Goal: Navigation & Orientation: Understand site structure

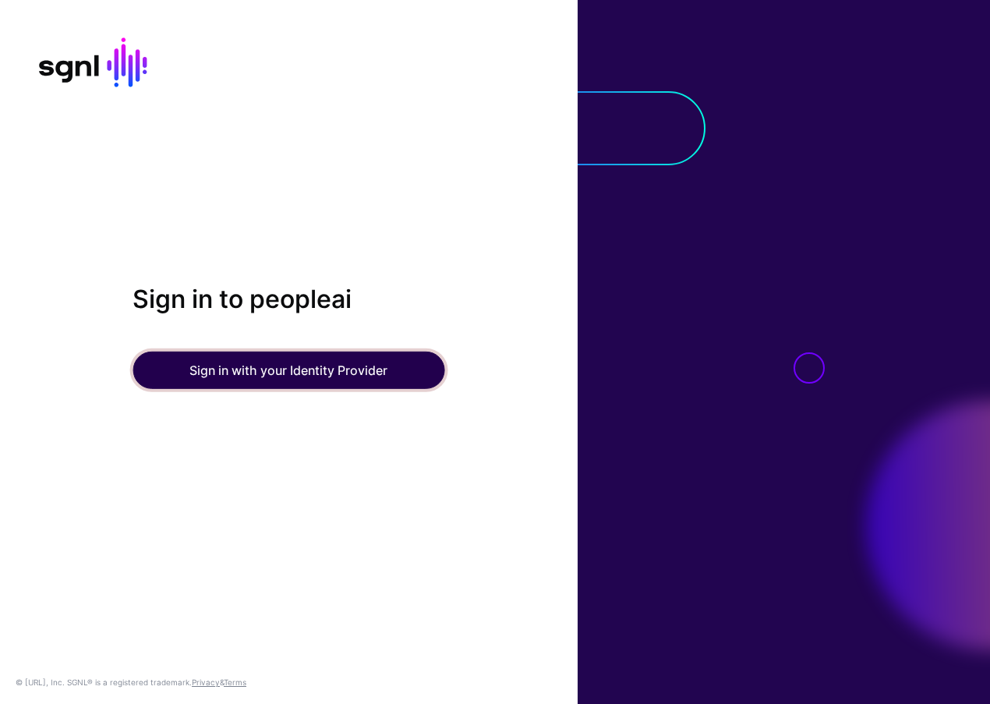
click at [342, 363] on button "Sign in with your Identity Provider" at bounding box center [289, 370] width 312 height 37
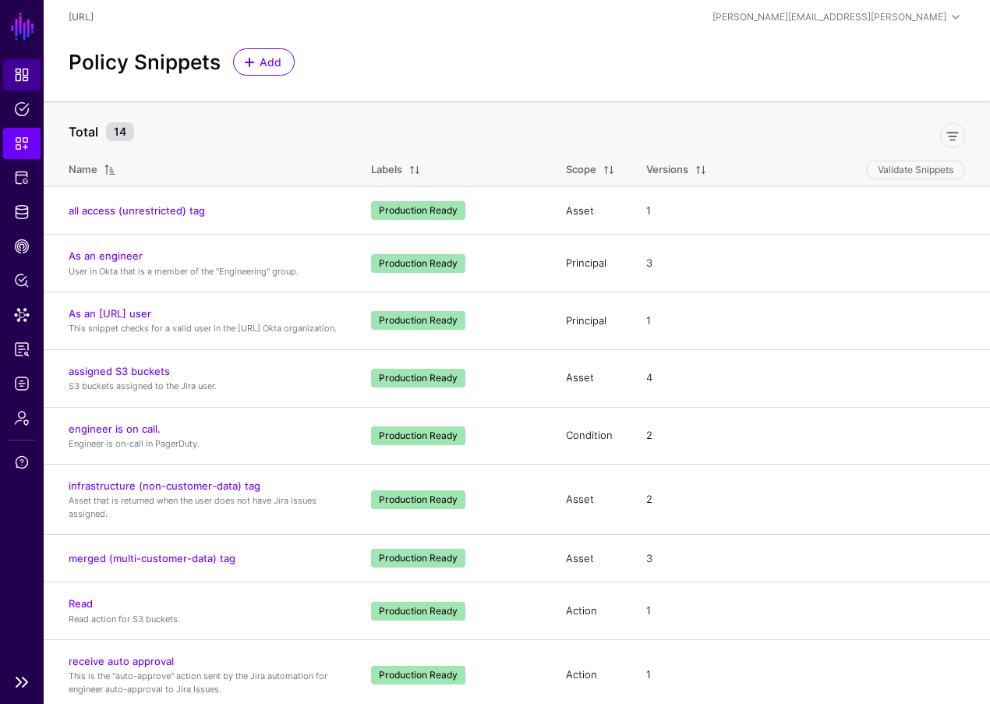
click at [23, 77] on span "Dashboard" at bounding box center [22, 75] width 16 height 16
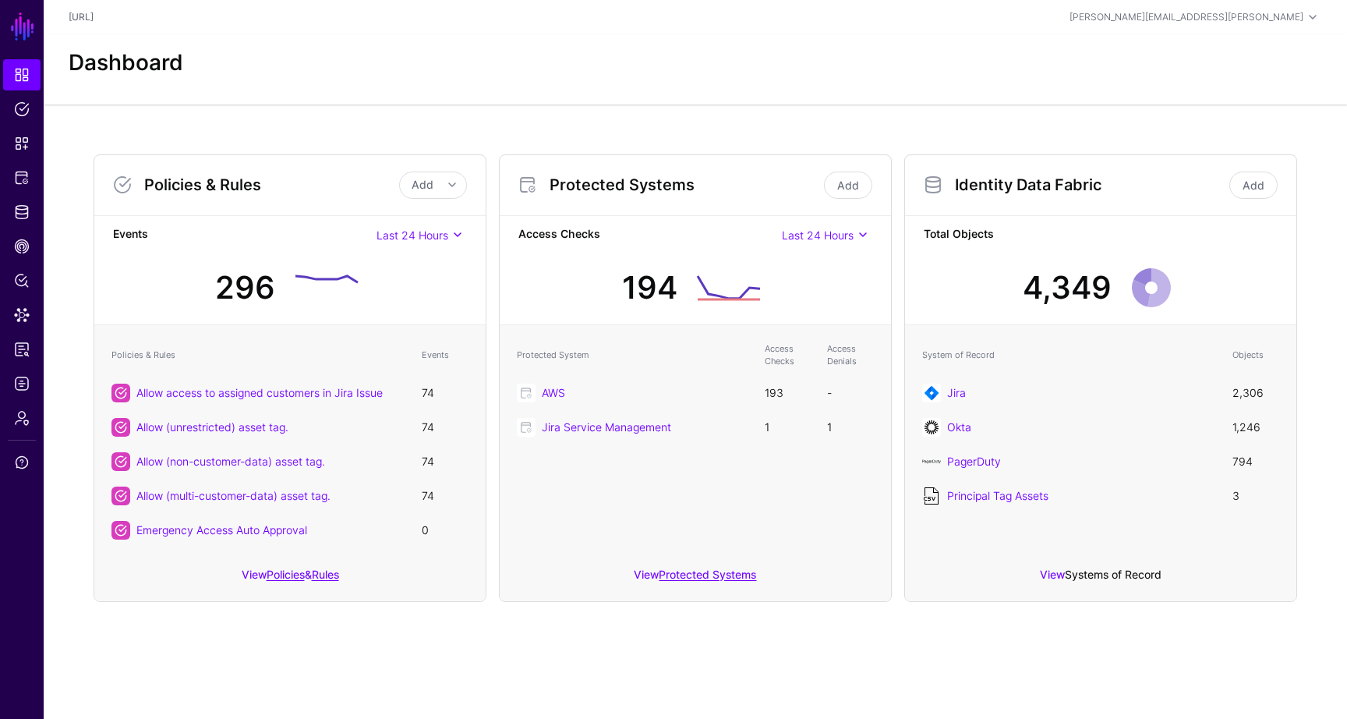
click at [990, 575] on link "Systems of Record" at bounding box center [1113, 574] width 97 height 13
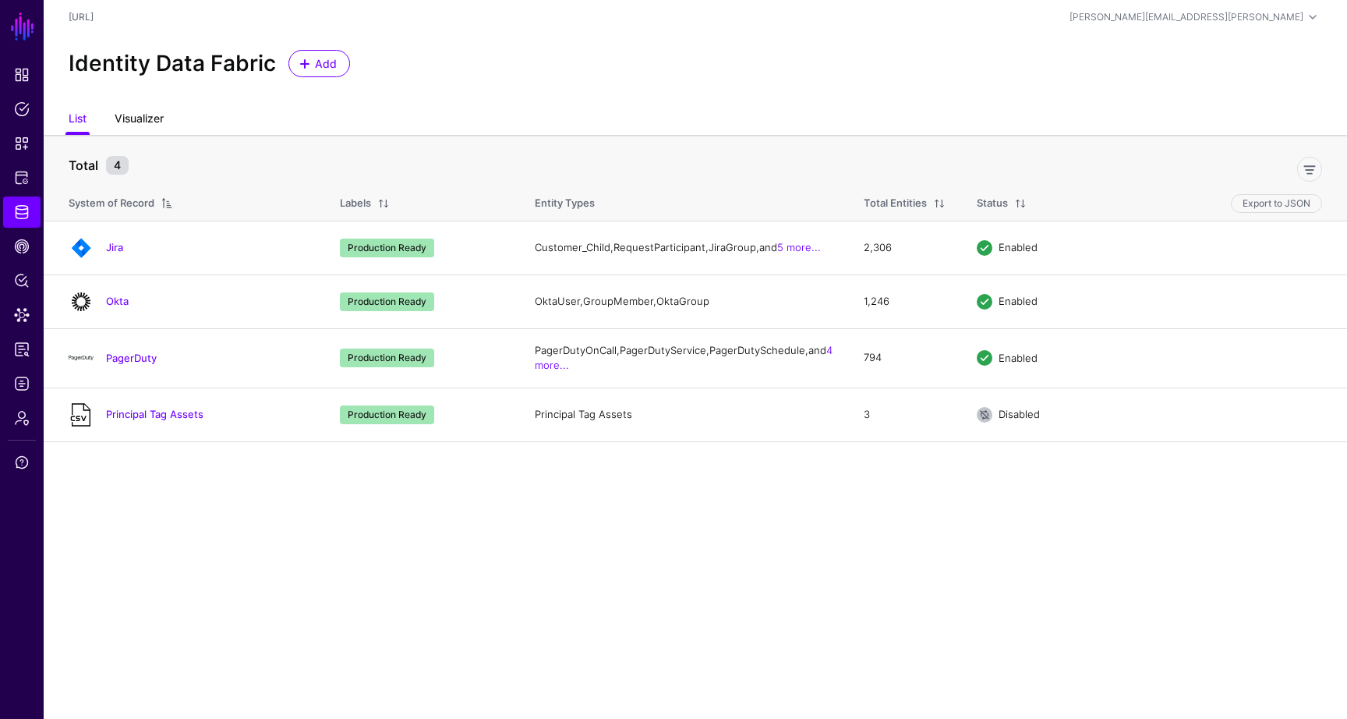
click at [127, 122] on link "Visualizer" at bounding box center [139, 120] width 49 height 30
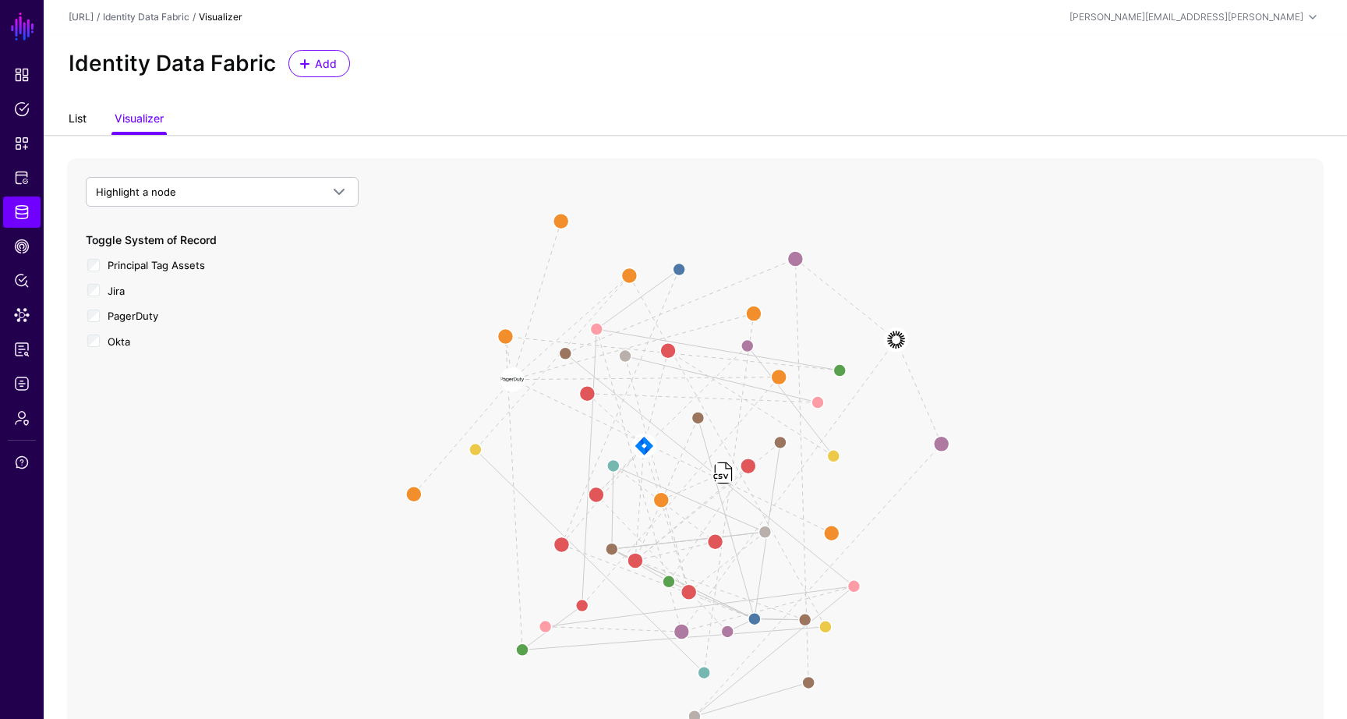
click at [80, 120] on link "List" at bounding box center [78, 120] width 18 height 30
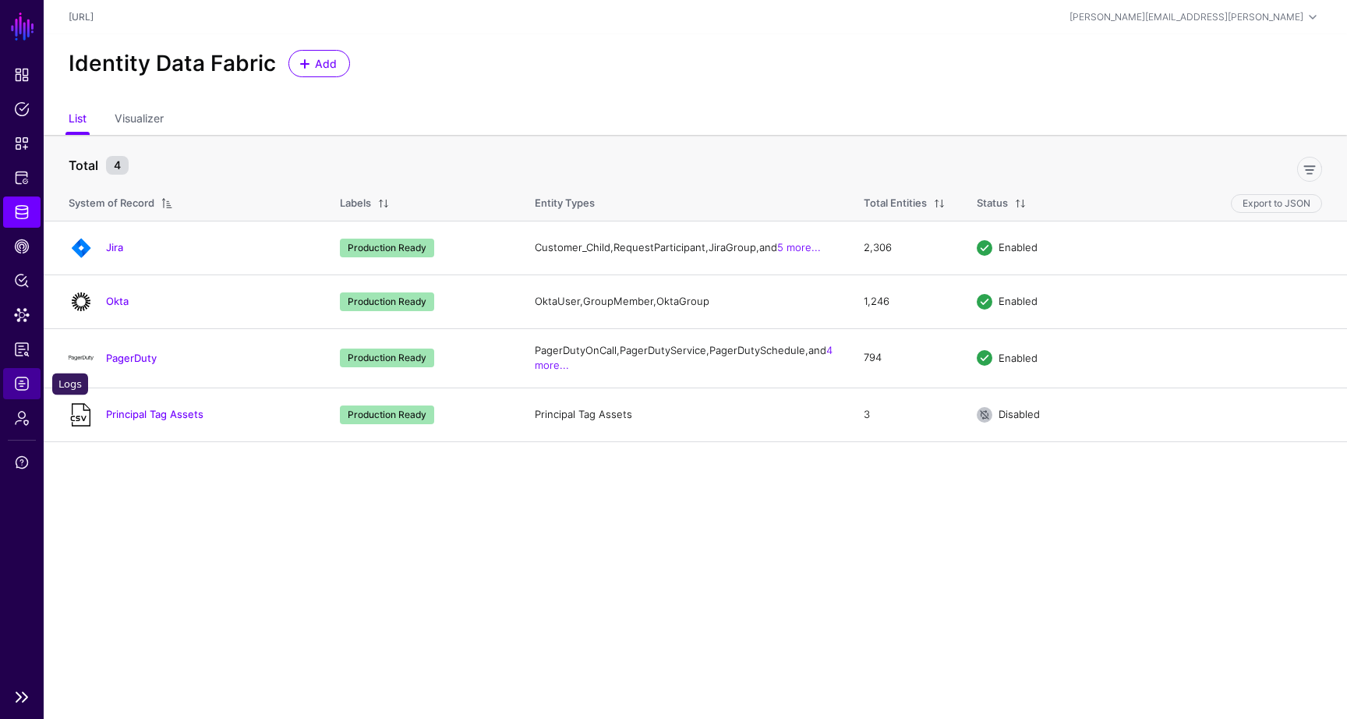
click at [23, 384] on span "Logs" at bounding box center [22, 384] width 16 height 16
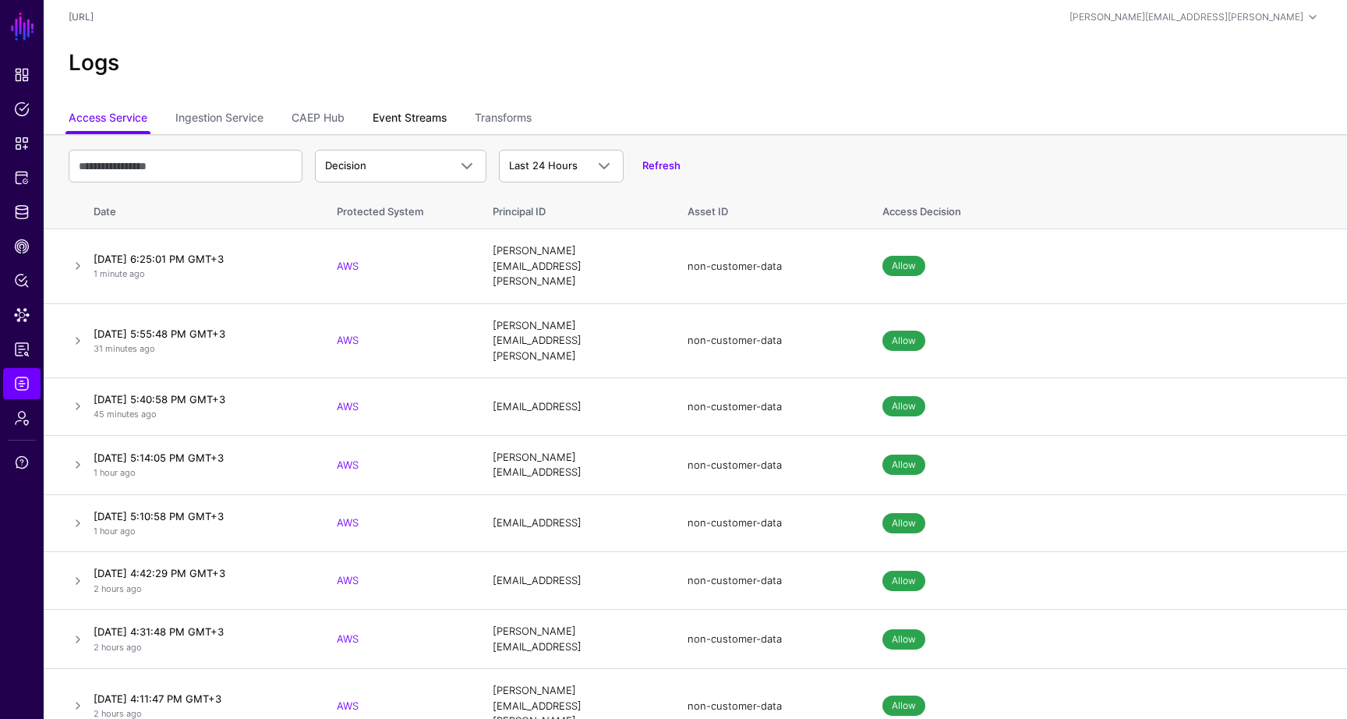
click at [412, 119] on link "Event Streams" at bounding box center [410, 119] width 74 height 30
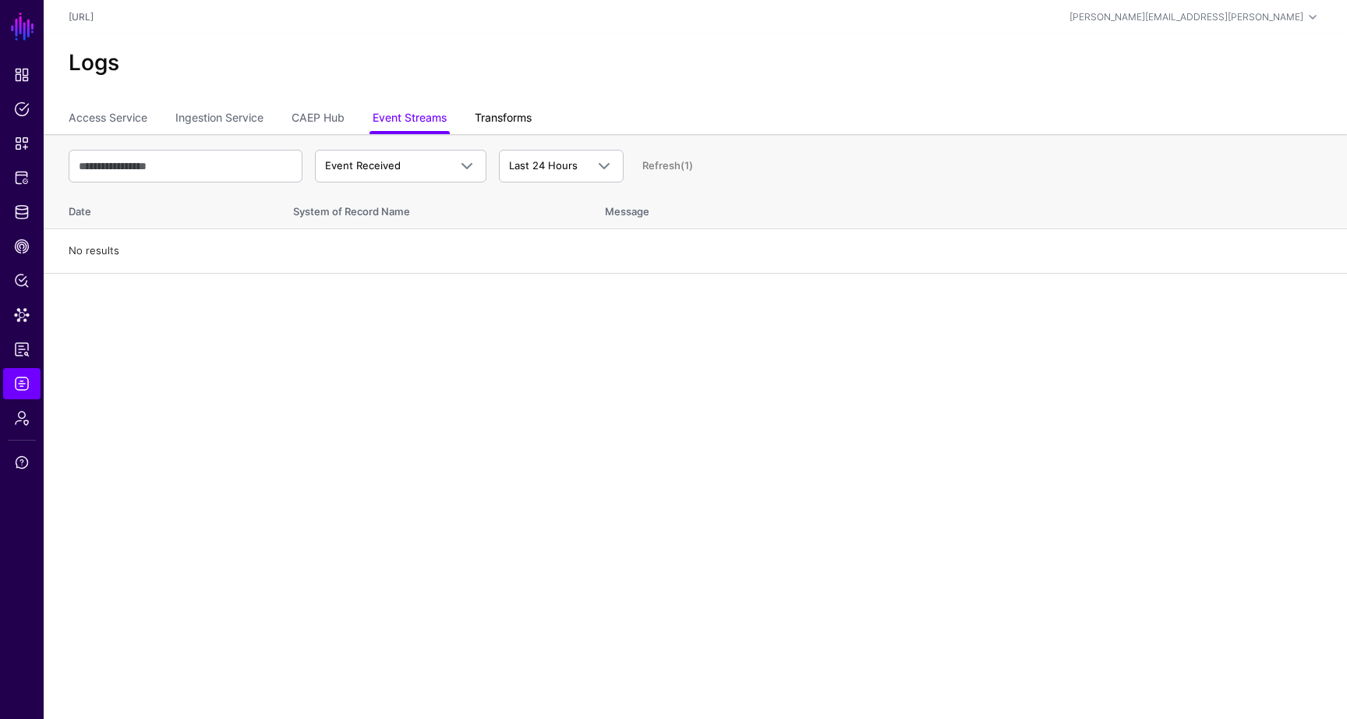
click at [499, 112] on link "Transforms" at bounding box center [503, 119] width 57 height 30
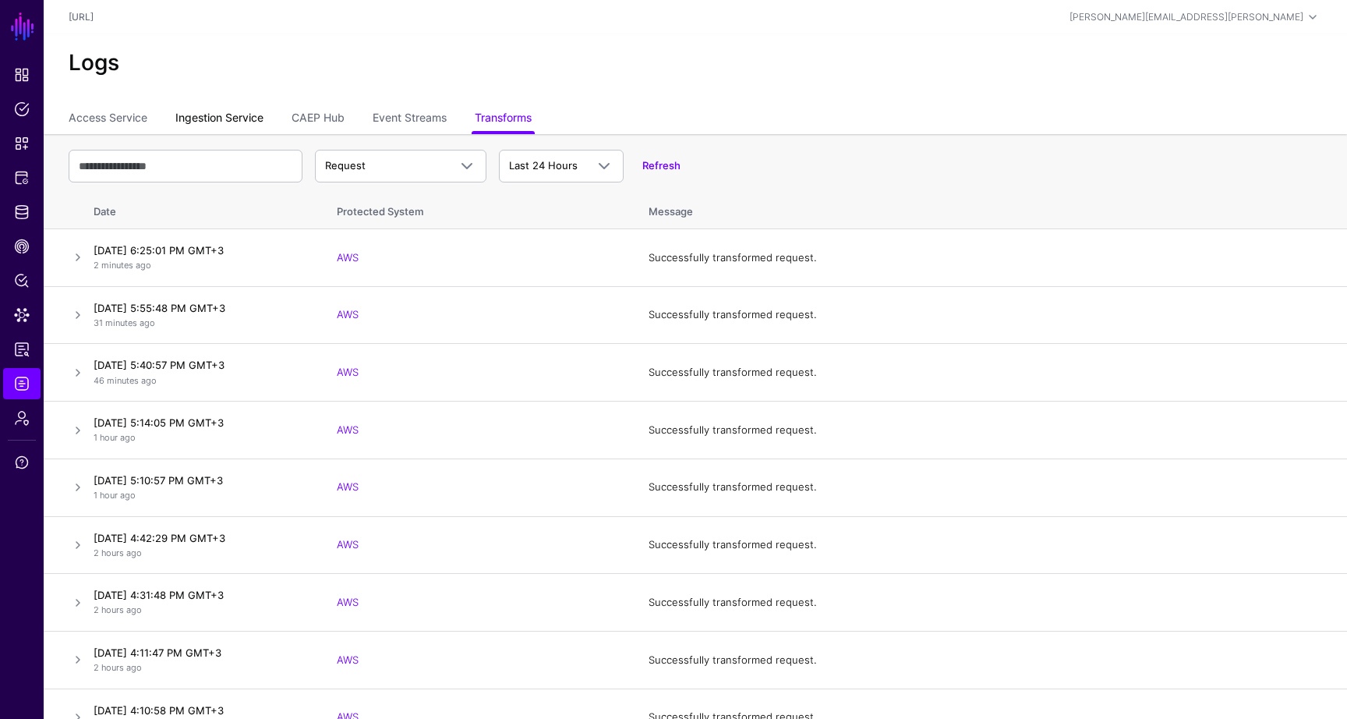
click at [216, 123] on link "Ingestion Service" at bounding box center [219, 119] width 88 height 30
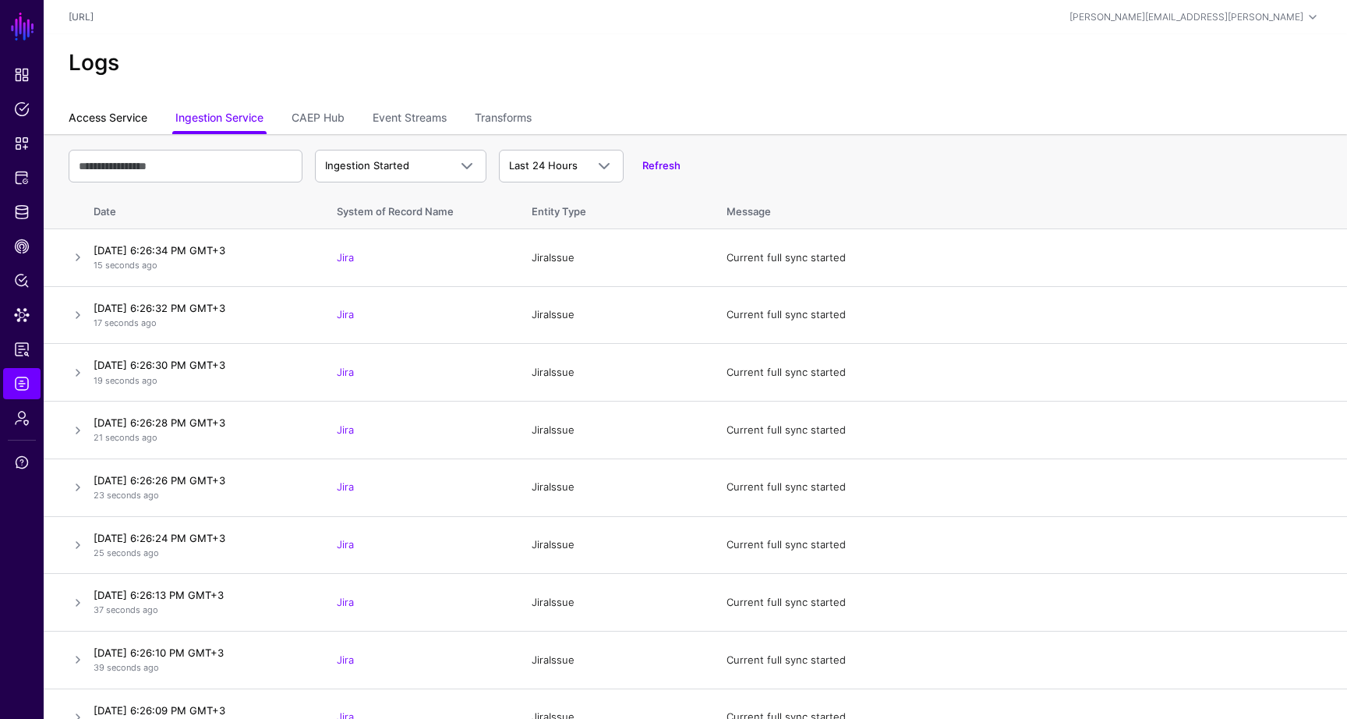
click at [129, 116] on link "Access Service" at bounding box center [108, 119] width 79 height 30
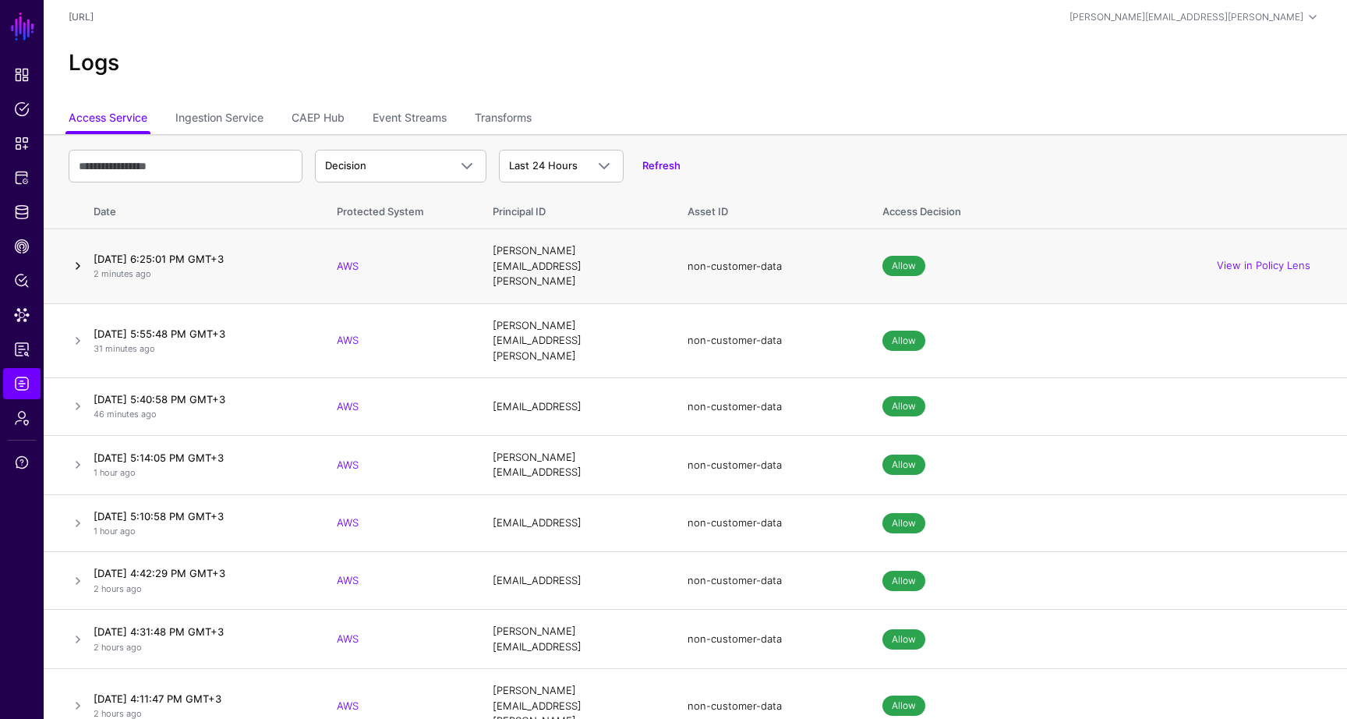
click at [82, 260] on link at bounding box center [78, 266] width 19 height 19
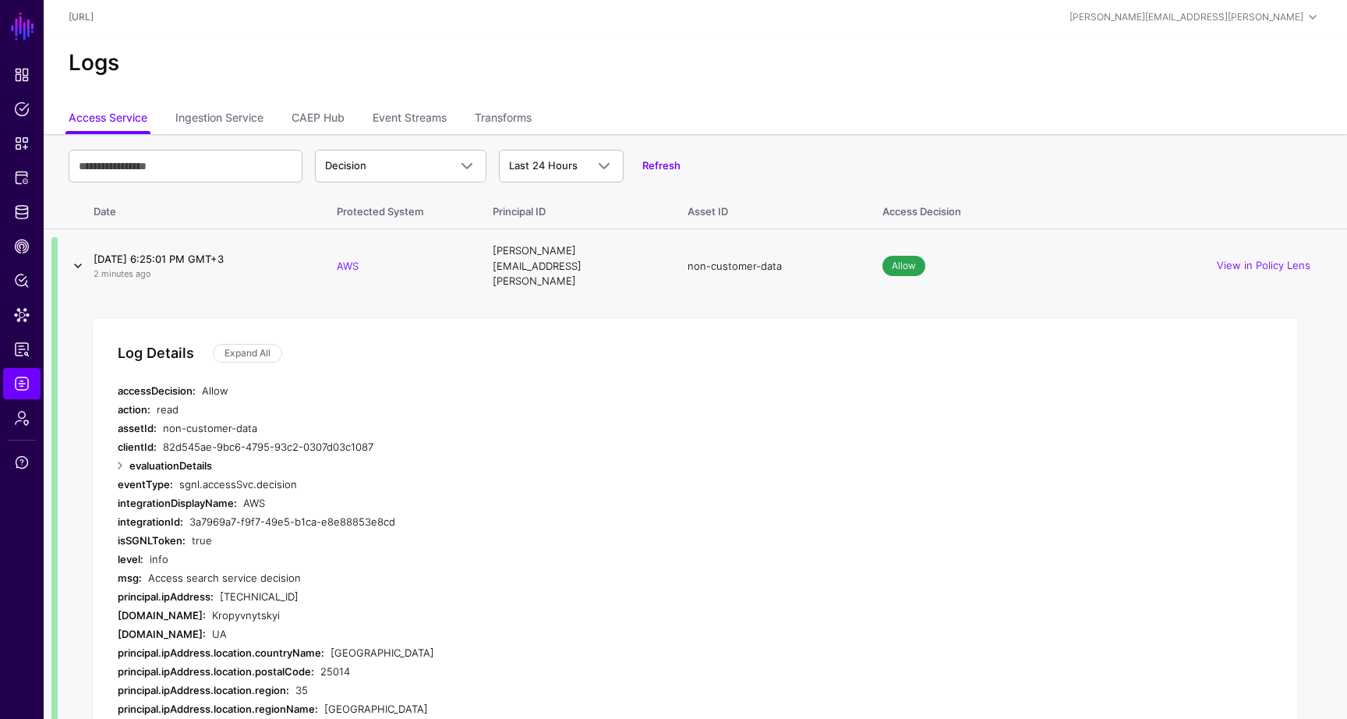
click at [80, 257] on link at bounding box center [78, 266] width 19 height 19
